Goal: Task Accomplishment & Management: Use online tool/utility

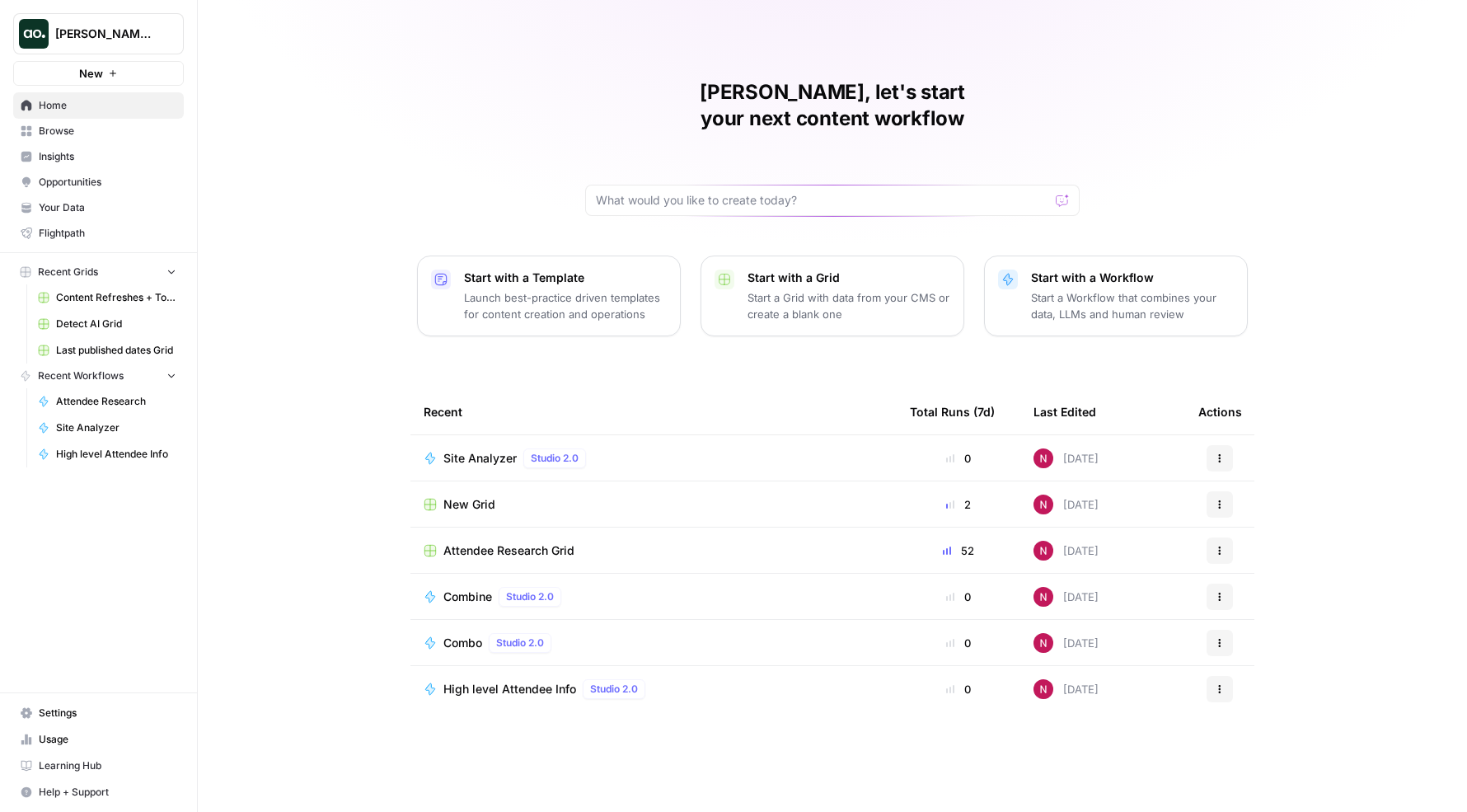
click at [114, 130] on span "Browse" at bounding box center [108, 131] width 137 height 14
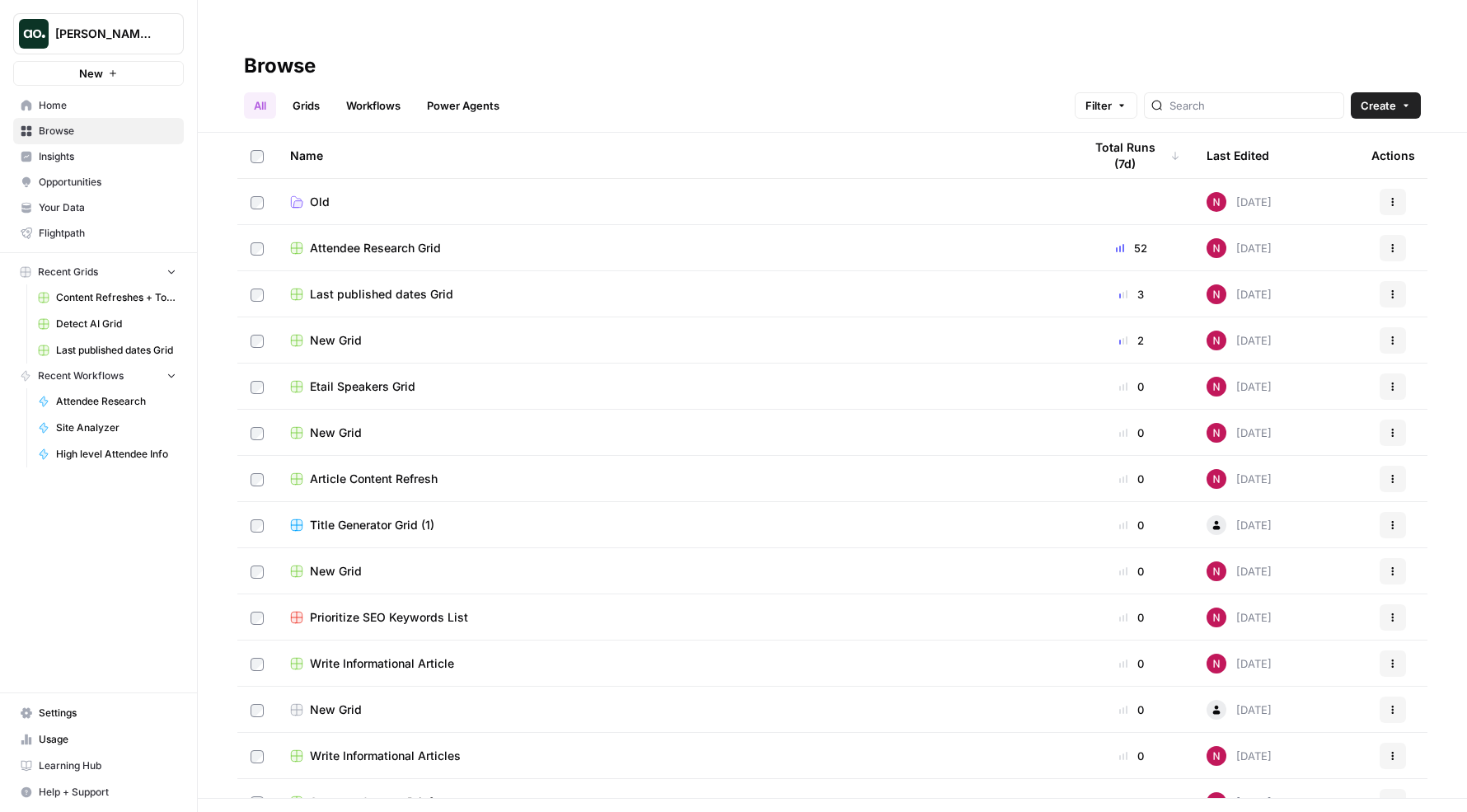
click at [317, 92] on link "Grids" at bounding box center [307, 105] width 47 height 26
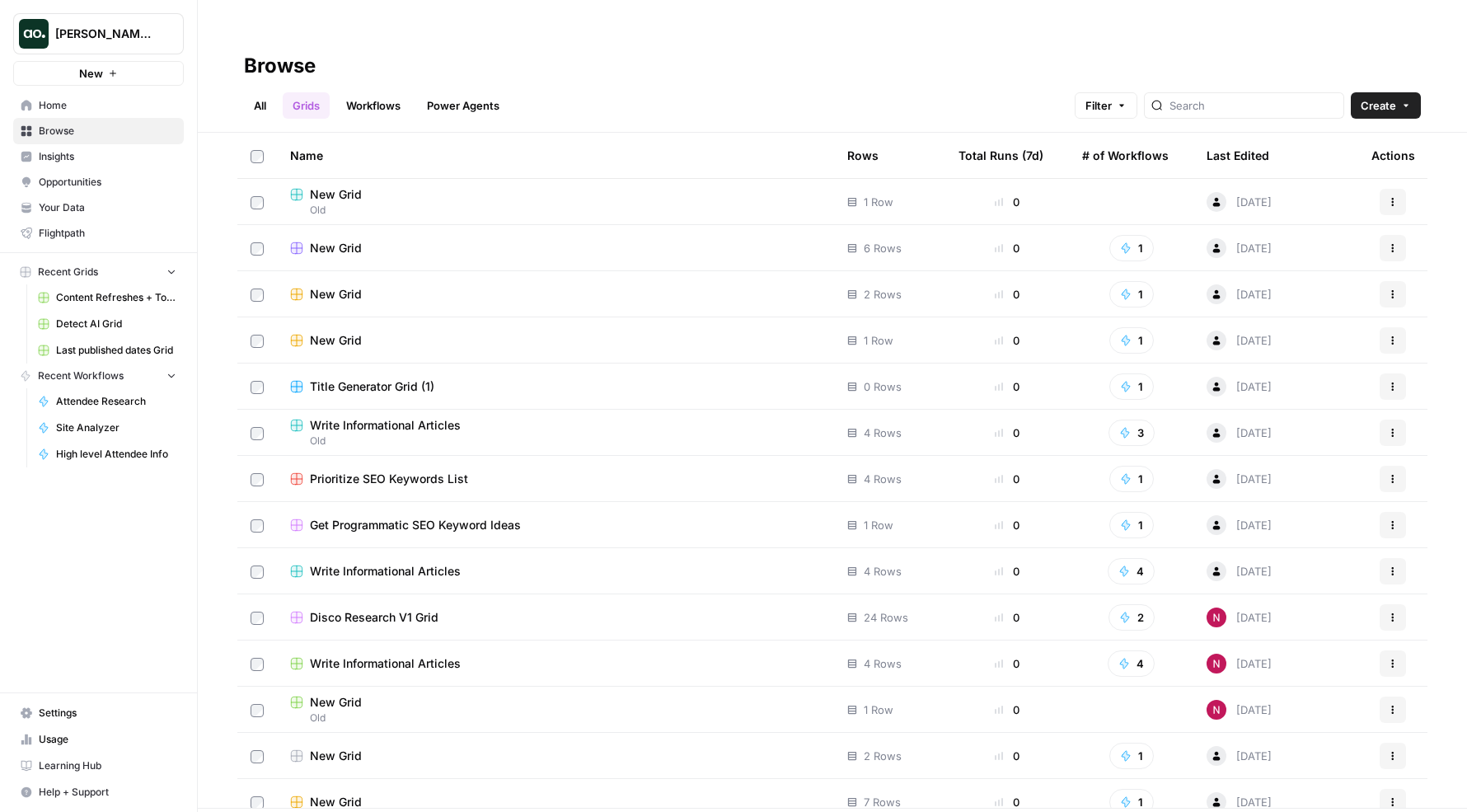
click at [332, 186] on span "New Grid" at bounding box center [336, 194] width 52 height 16
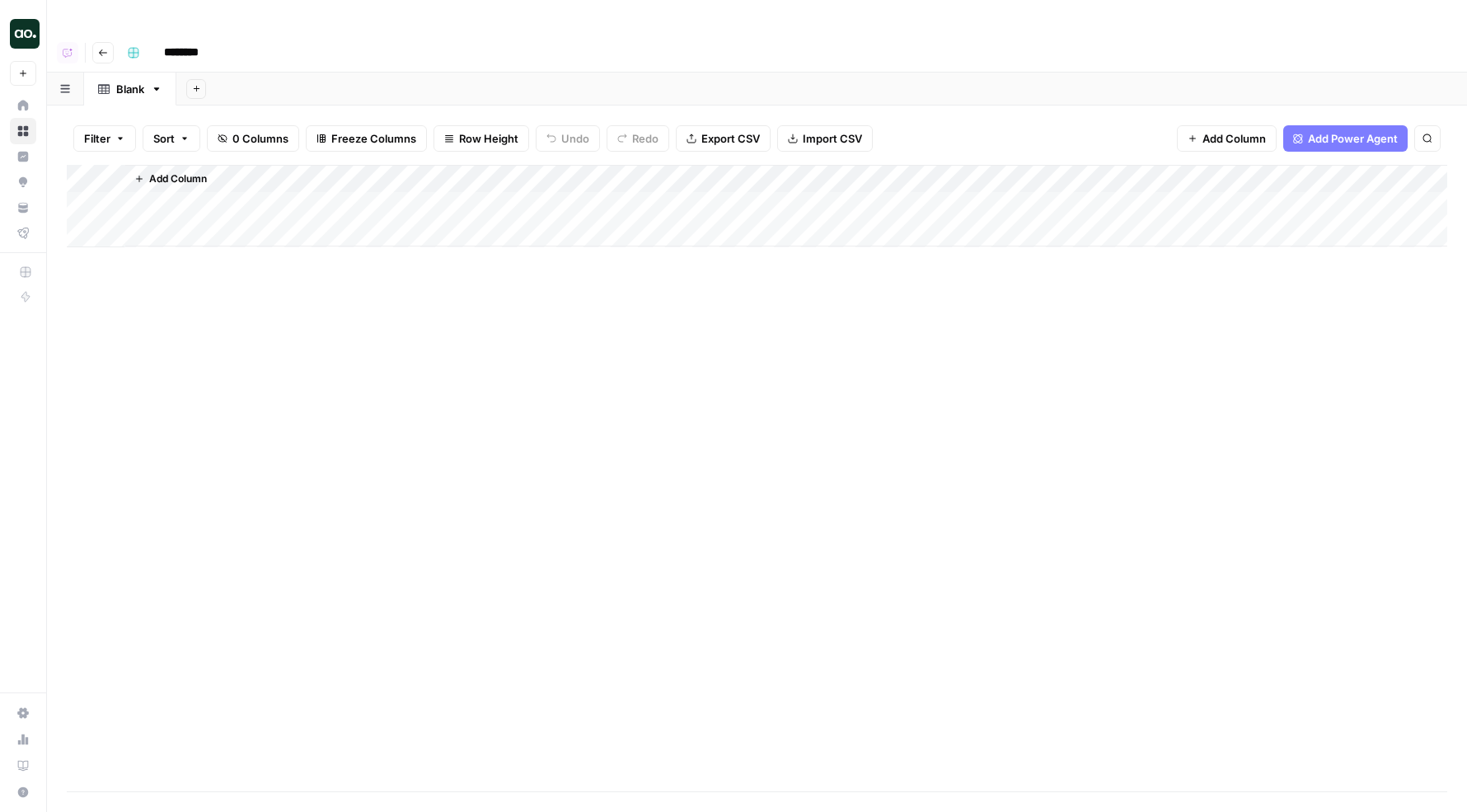
click at [101, 48] on icon "button" at bounding box center [102, 52] width 10 height 10
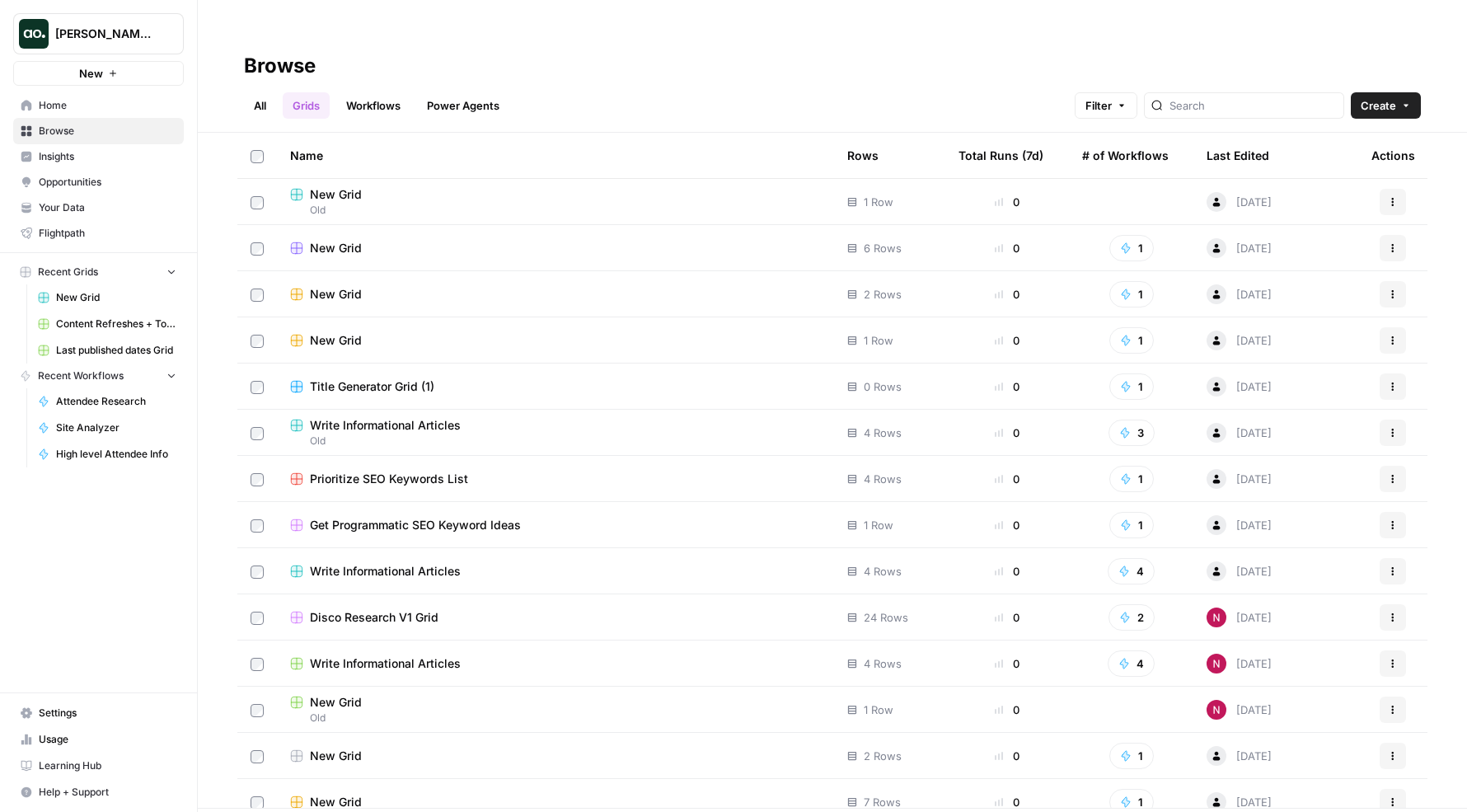
click at [268, 92] on link "All" at bounding box center [260, 105] width 33 height 26
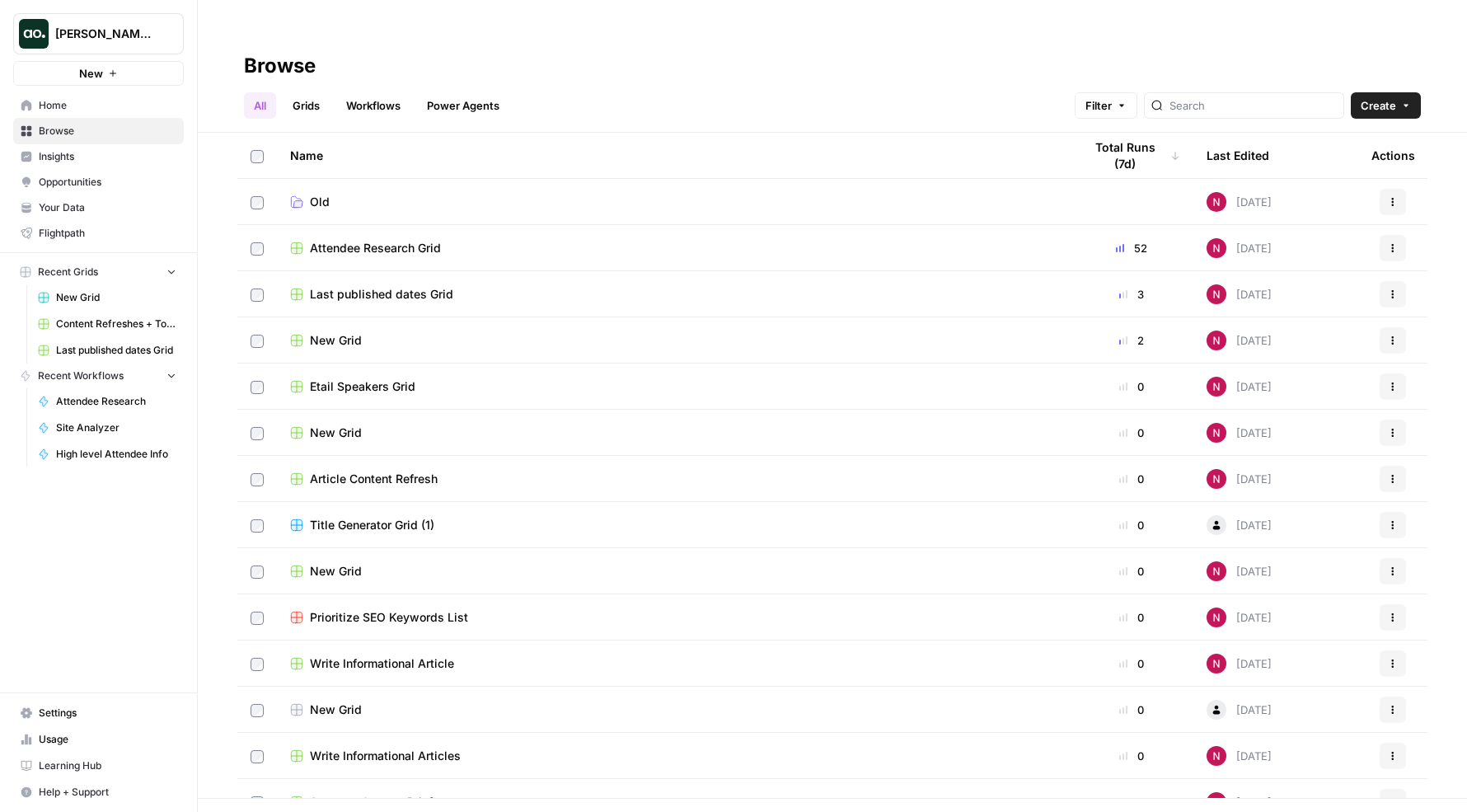
click at [327, 332] on span "New Grid" at bounding box center [336, 340] width 52 height 16
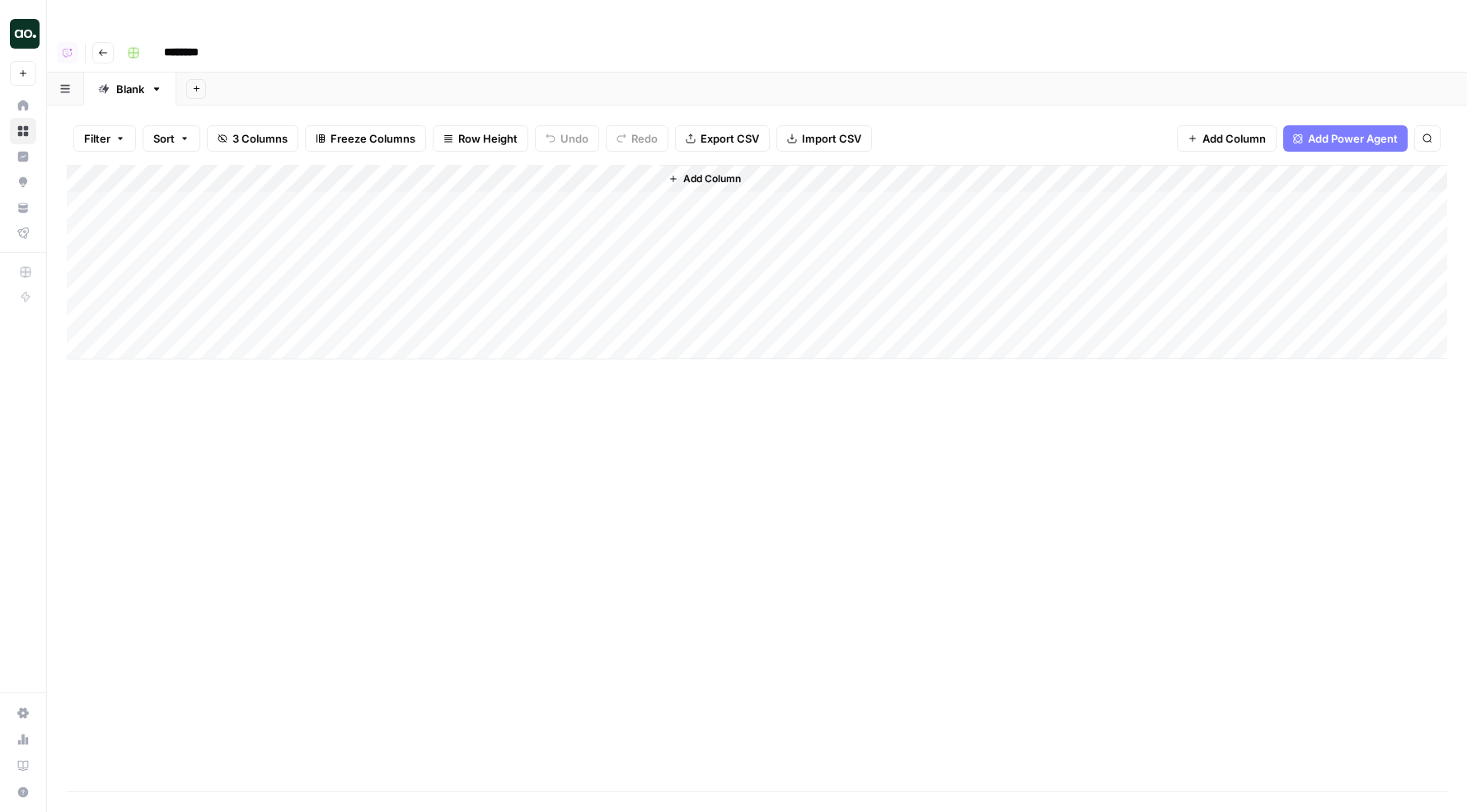
click at [645, 202] on div "Add Column" at bounding box center [757, 261] width 1380 height 194
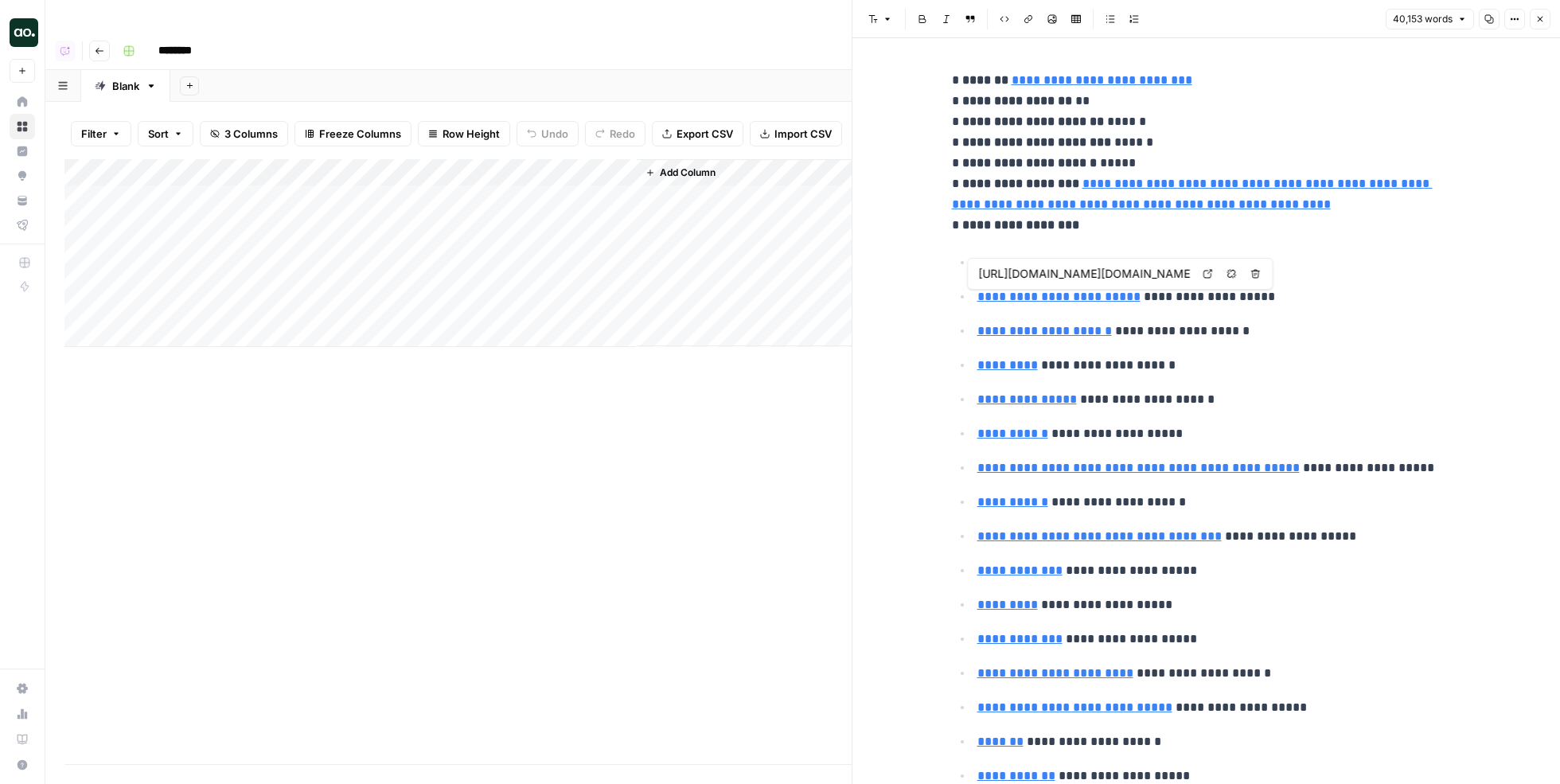
type input "[URL][DOMAIN_NAME][DOMAIN_NAME]"
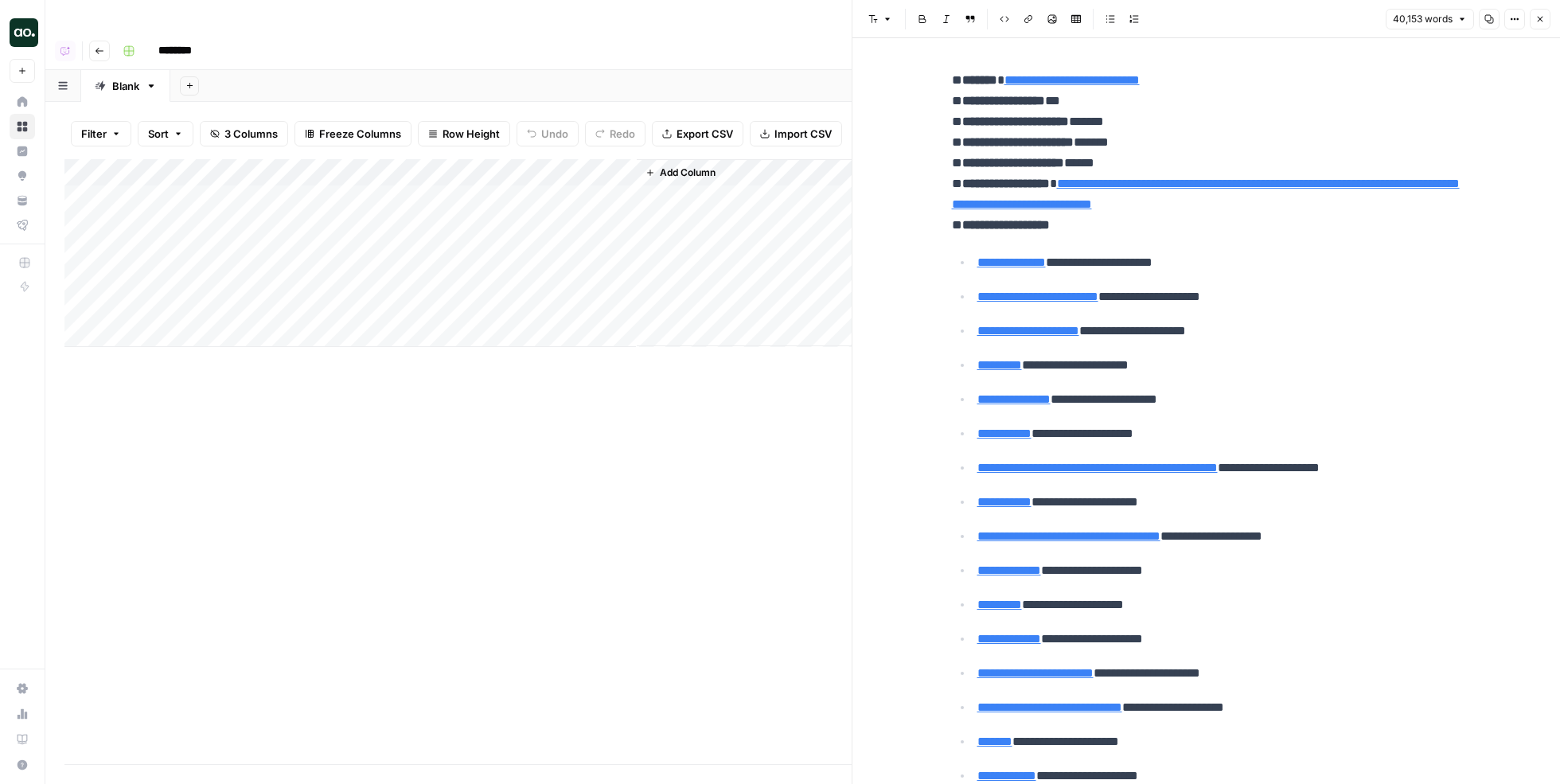
click at [618, 165] on div "Add Column" at bounding box center [458, 252] width 787 height 188
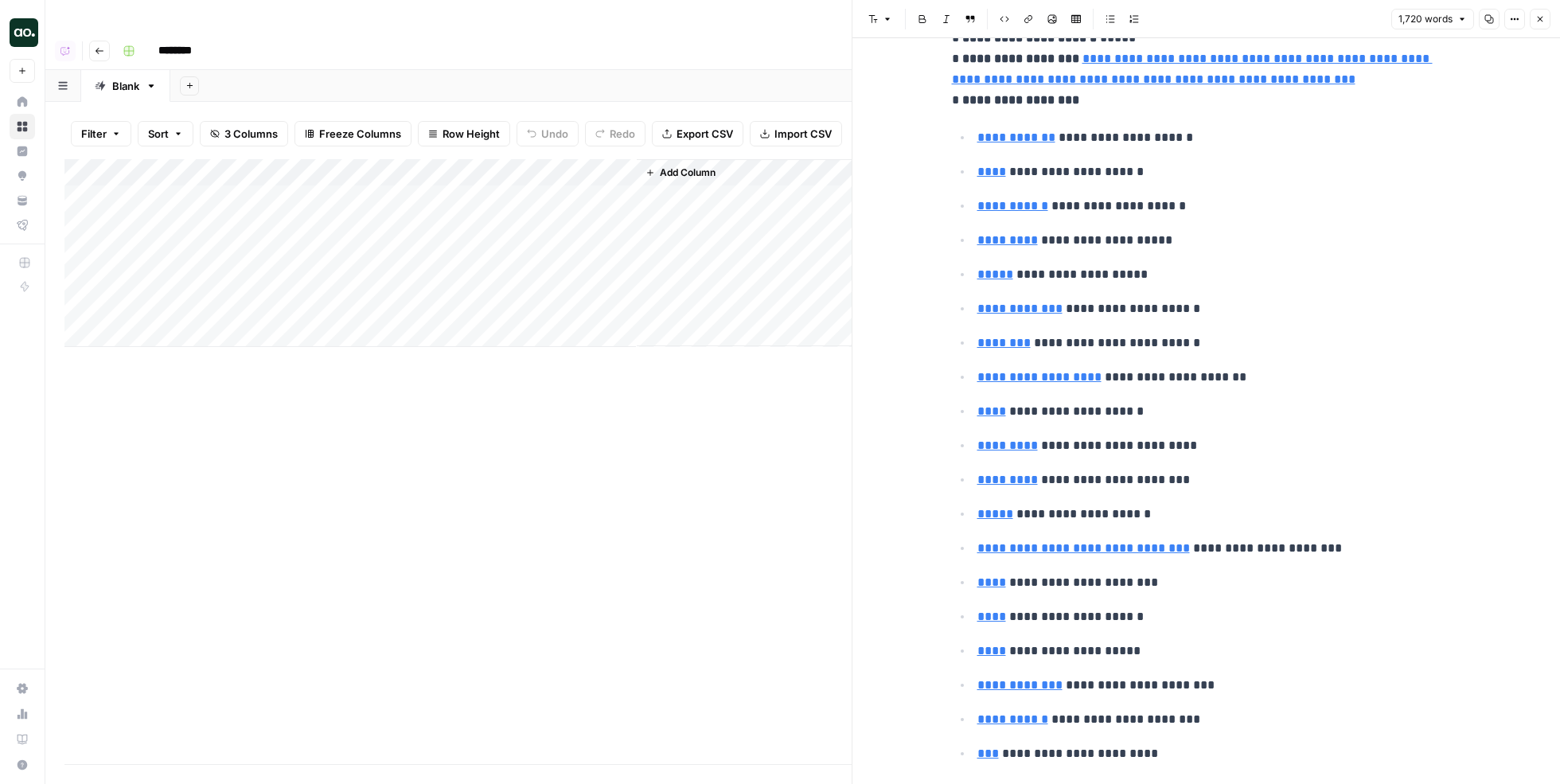
scroll to position [132, 0]
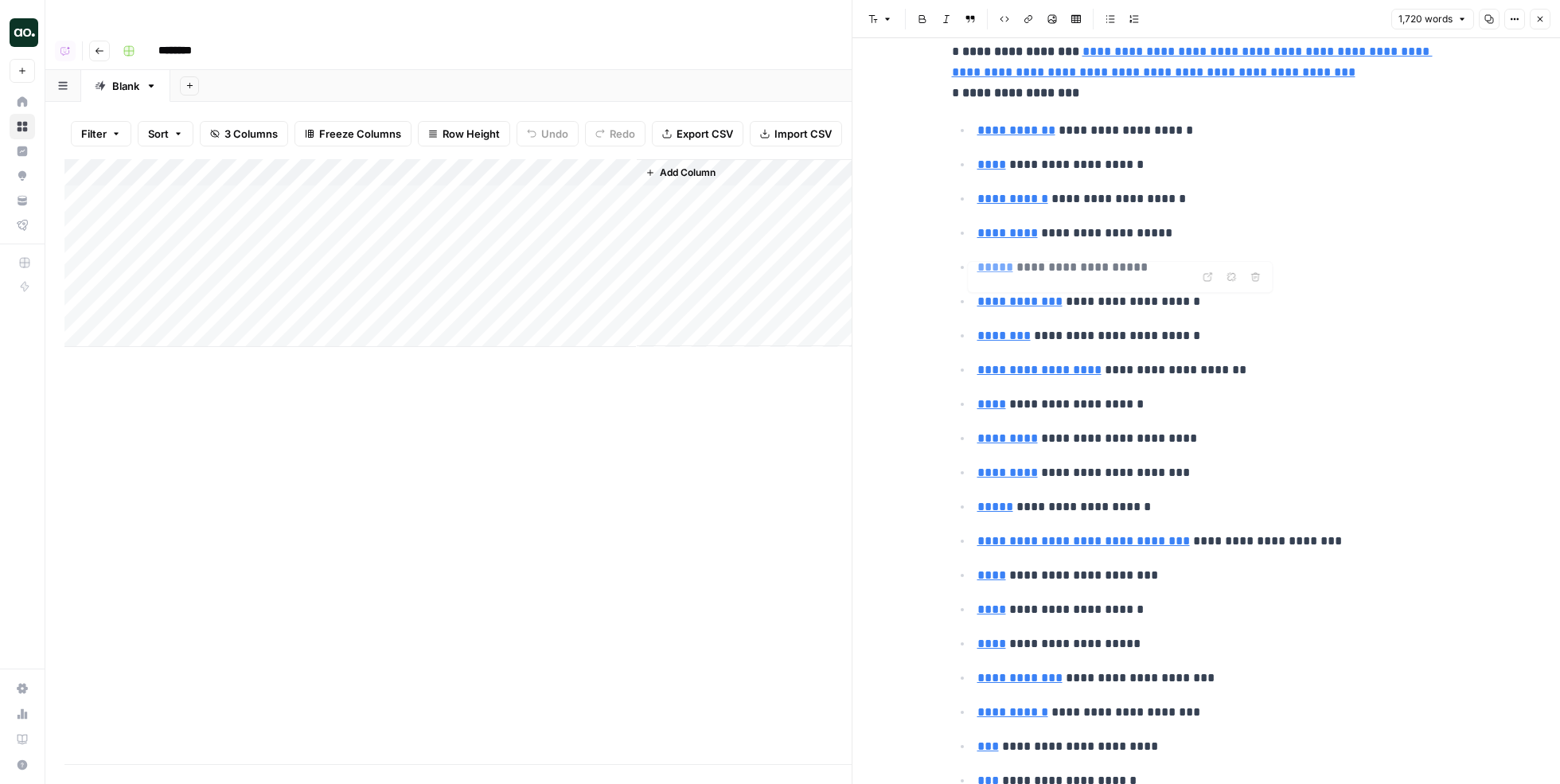
type input "[URL][DOMAIN_NAME][DOMAIN_NAME]"
drag, startPoint x: 1040, startPoint y: 436, endPoint x: 1085, endPoint y: 435, distance: 45.0
click at [1085, 435] on p "**********" at bounding box center [1219, 438] width 484 height 21
type input "[URL][DOMAIN_NAME][DOMAIN_NAME]"
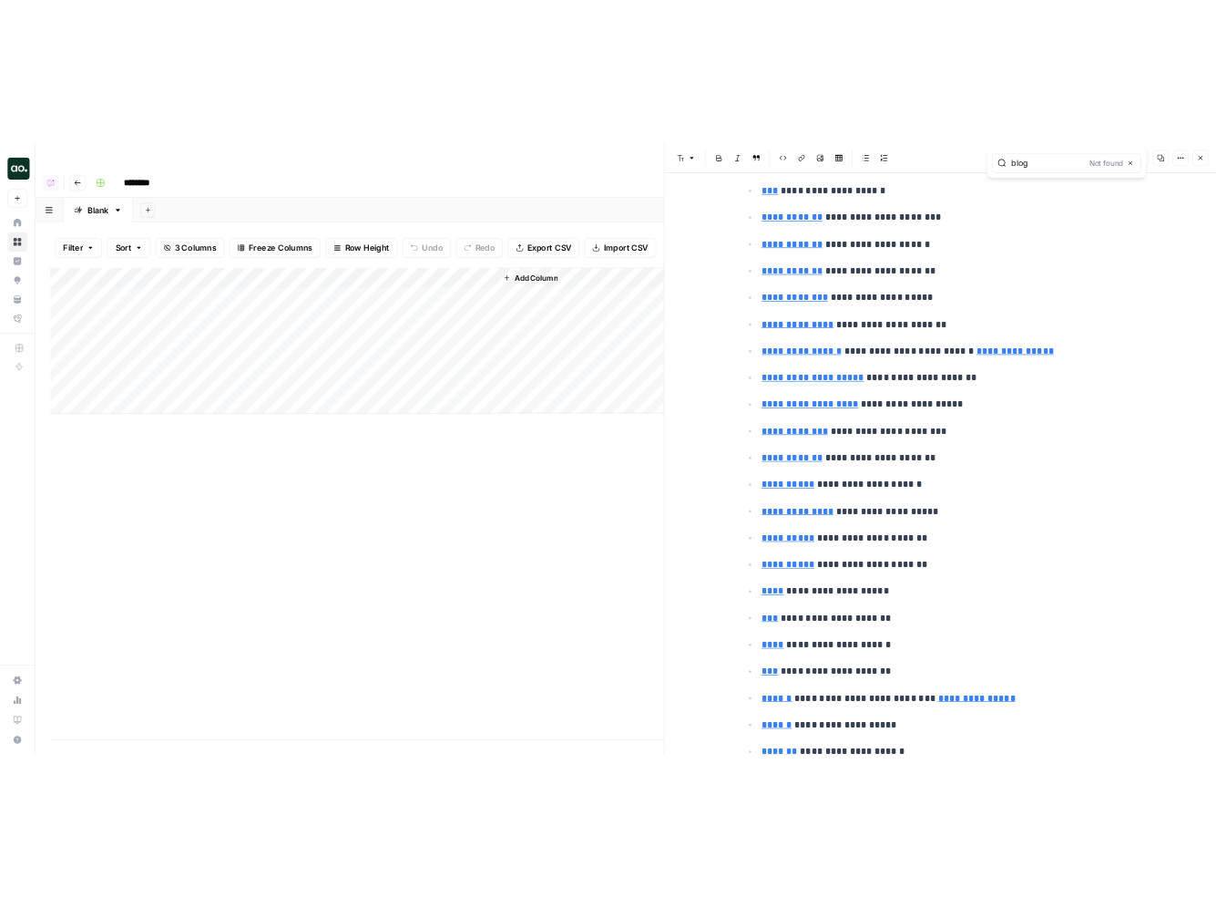
scroll to position [960, 0]
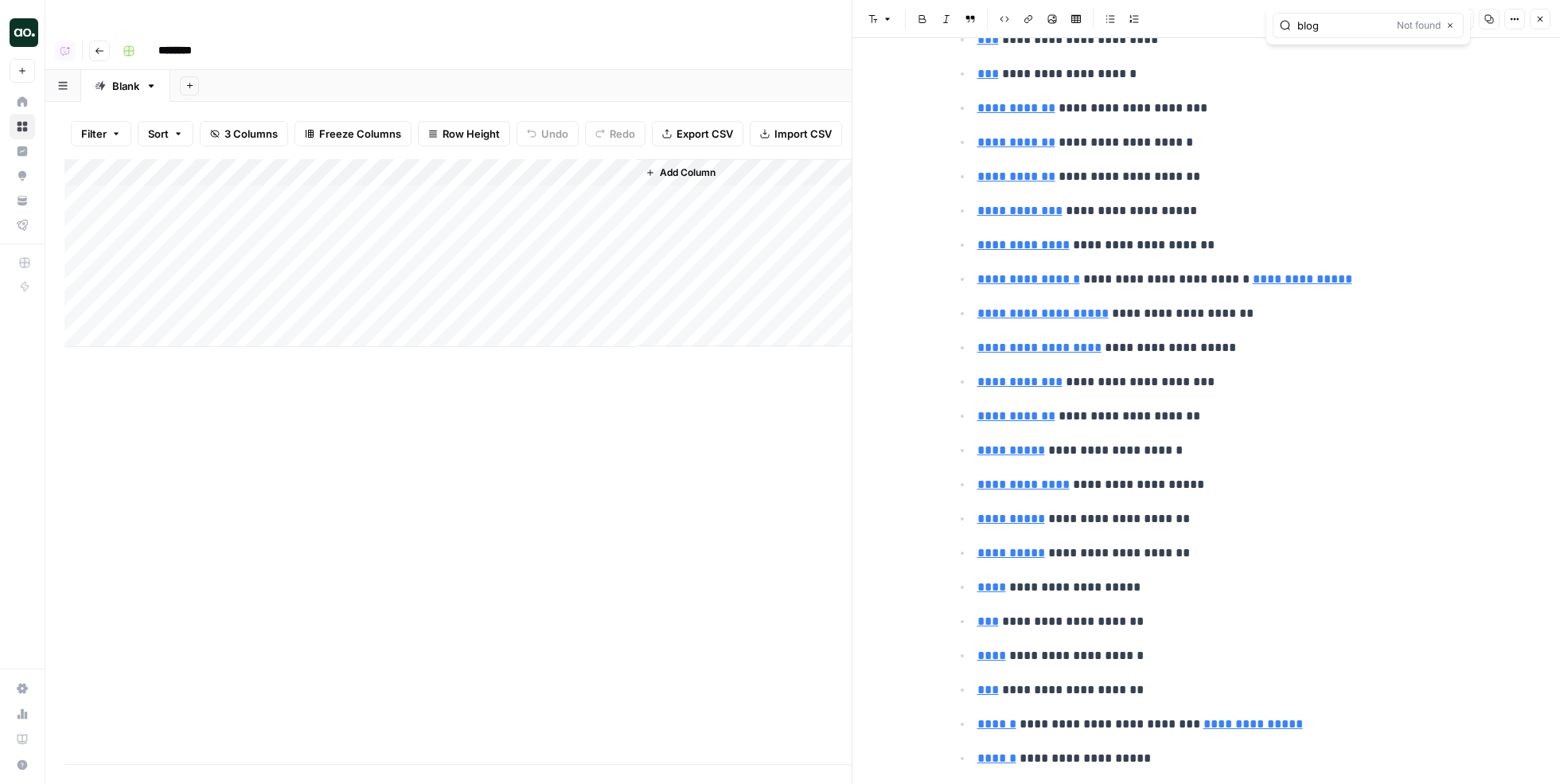
type input "blog"
click at [1101, 271] on p "**********" at bounding box center [1219, 279] width 484 height 21
click at [1211, 248] on icon at bounding box center [1208, 250] width 9 height 9
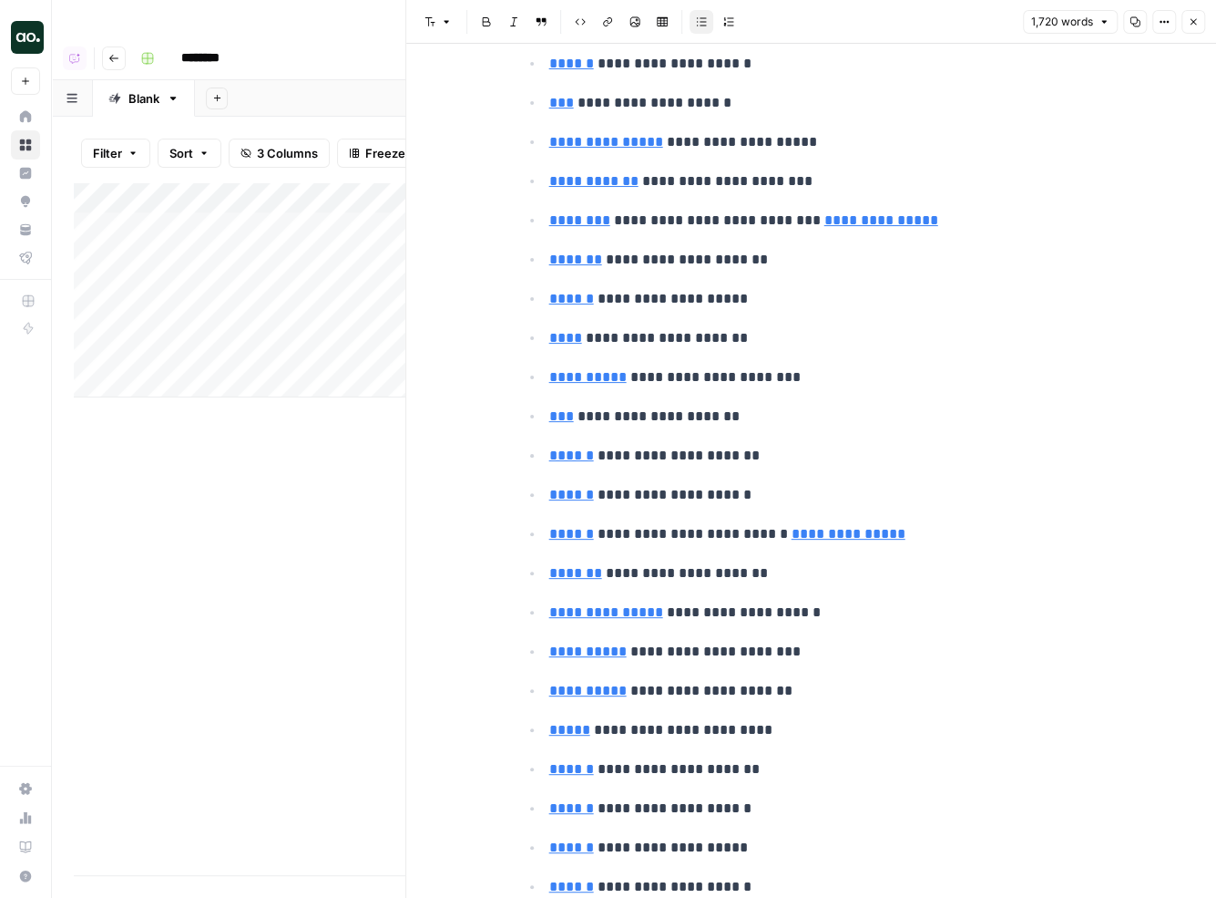
scroll to position [1957, 0]
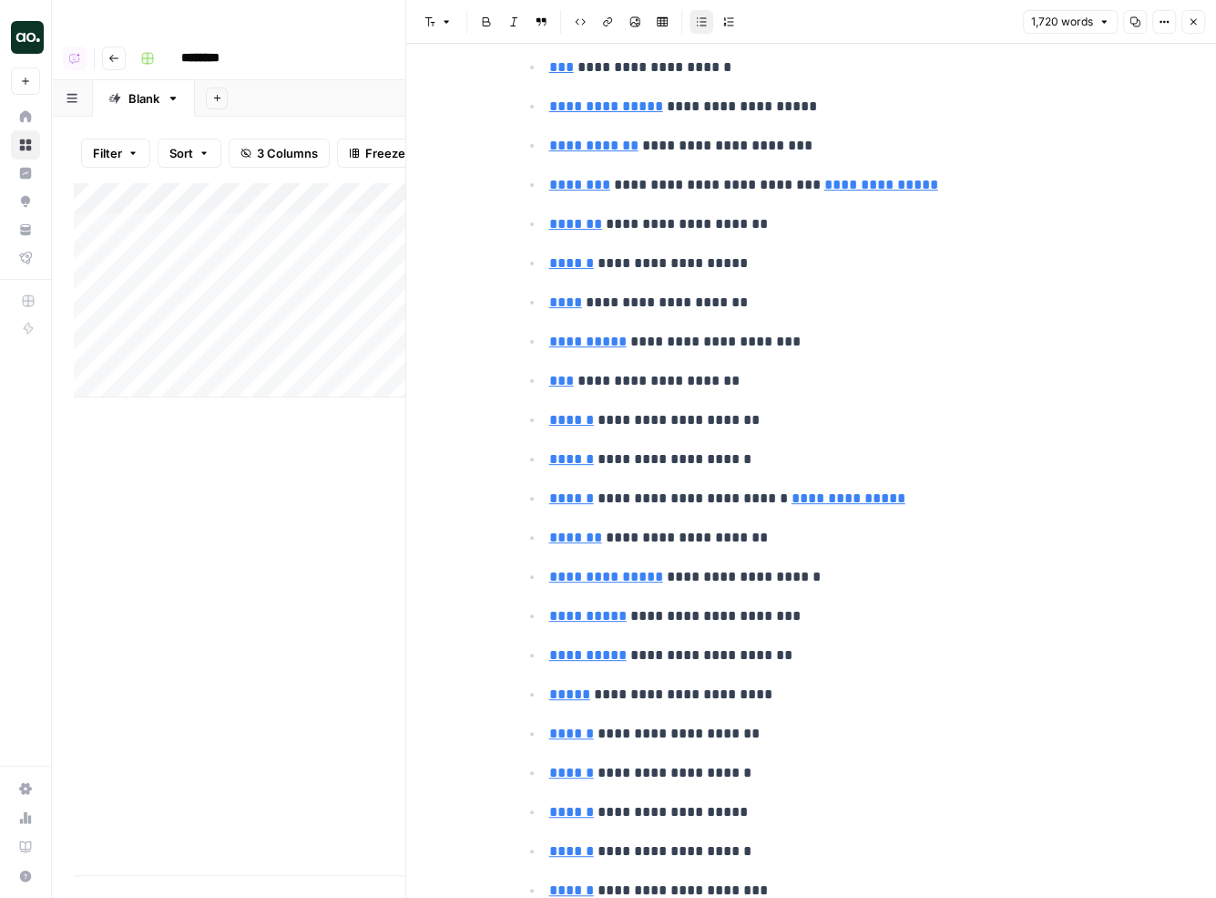
click at [583, 178] on link "********" at bounding box center [579, 185] width 61 height 14
click at [809, 144] on icon at bounding box center [813, 144] width 11 height 11
click at [679, 369] on p "**********" at bounding box center [826, 381] width 554 height 24
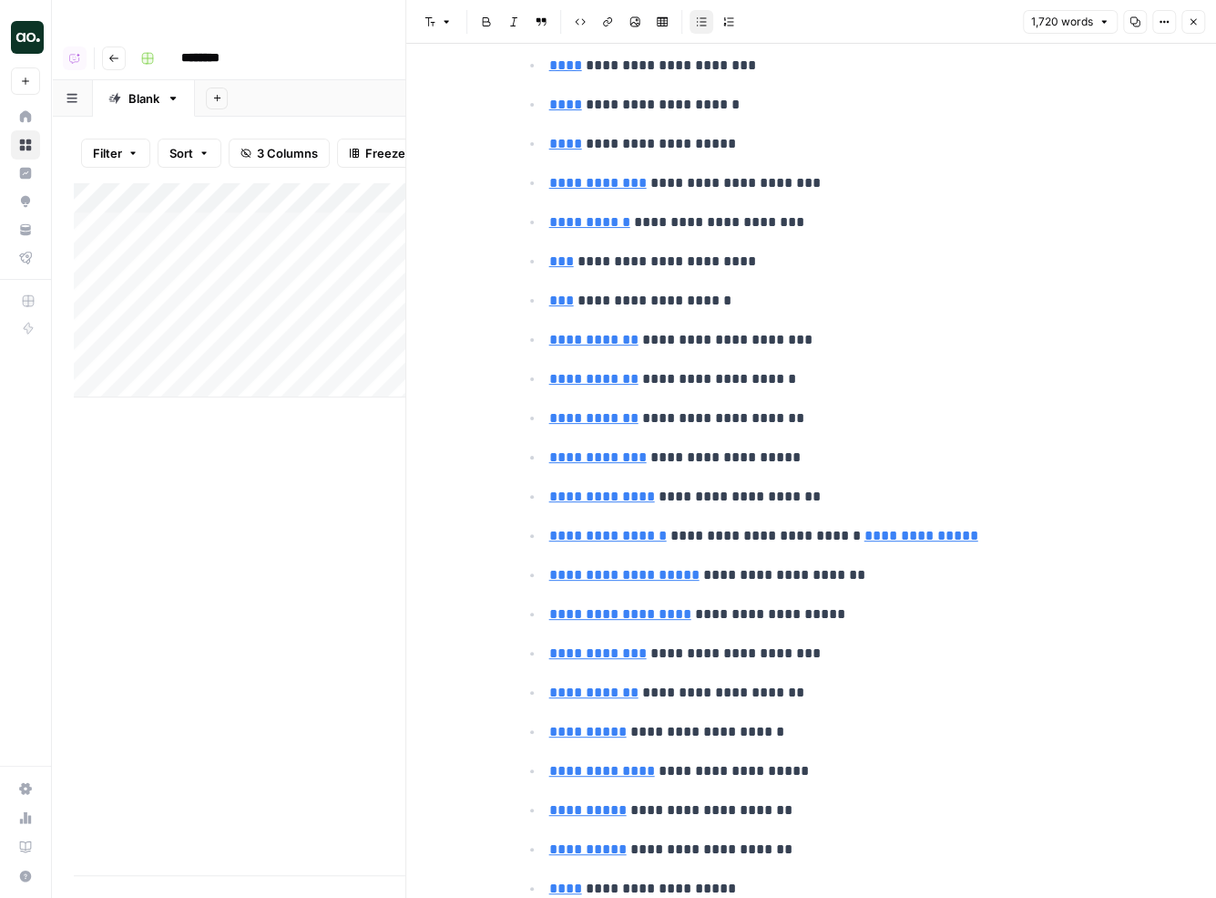
scroll to position [0, 0]
